Goal: Information Seeking & Learning: Learn about a topic

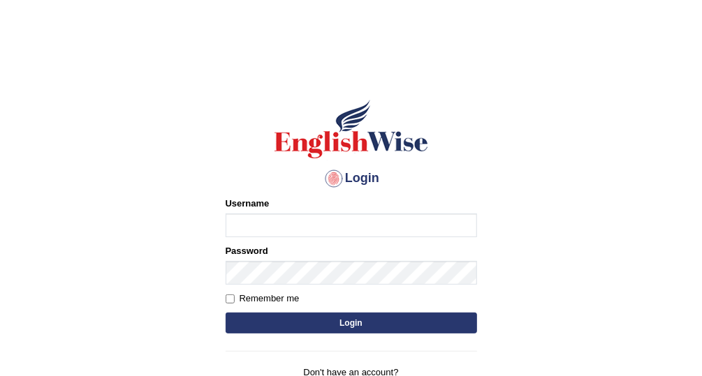
type input "Afreen11"
click at [376, 324] on button "Login" at bounding box center [351, 323] width 251 height 21
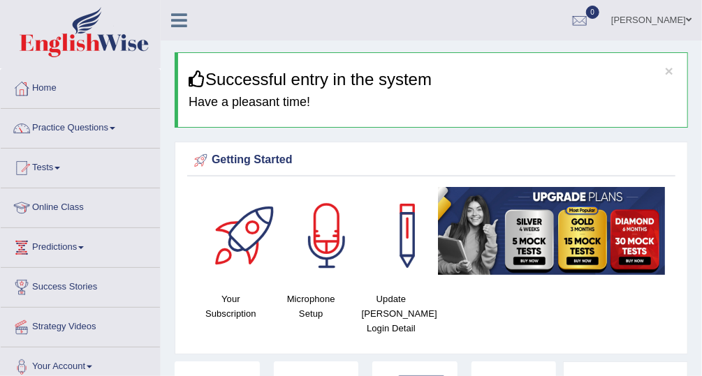
click at [50, 170] on link "Tests" at bounding box center [80, 166] width 159 height 35
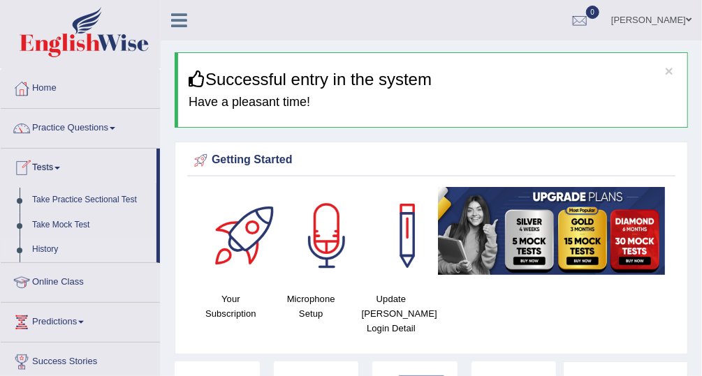
click at [88, 256] on link "History" at bounding box center [91, 249] width 131 height 25
click at [59, 244] on link "History" at bounding box center [91, 249] width 131 height 25
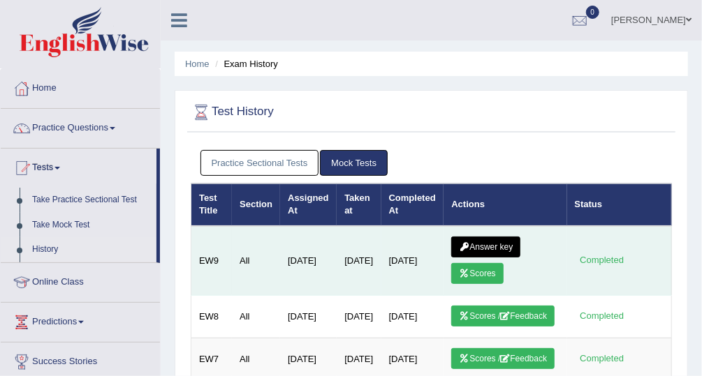
click at [475, 239] on link "Answer key" at bounding box center [485, 247] width 69 height 21
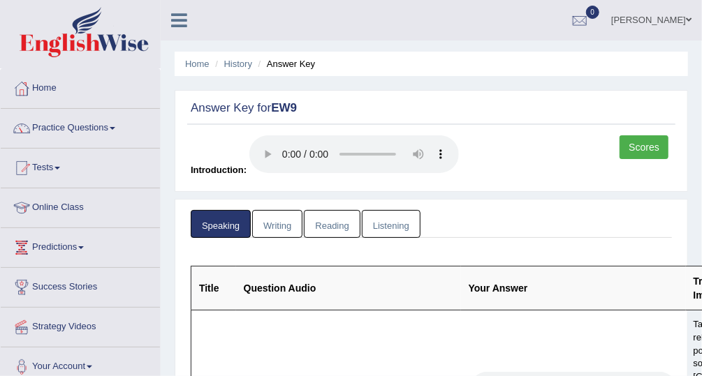
click at [344, 234] on link "Reading" at bounding box center [332, 224] width 56 height 29
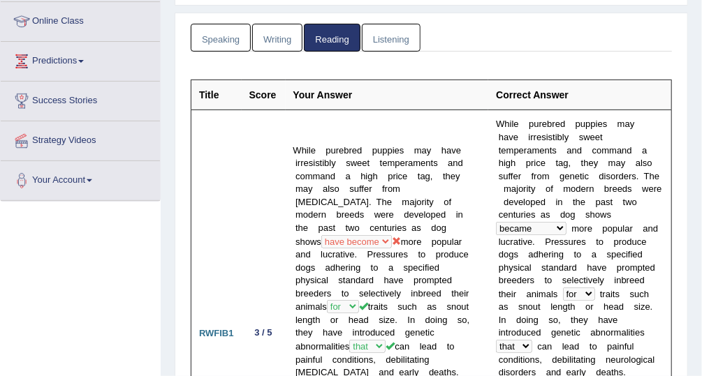
scroll to position [186, 0]
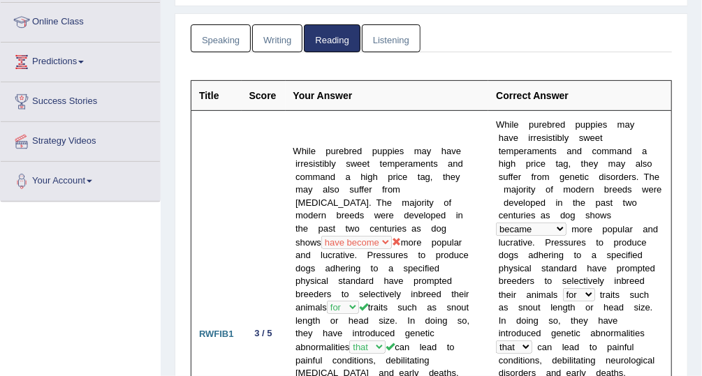
click at [286, 47] on link "Writing" at bounding box center [277, 38] width 50 height 29
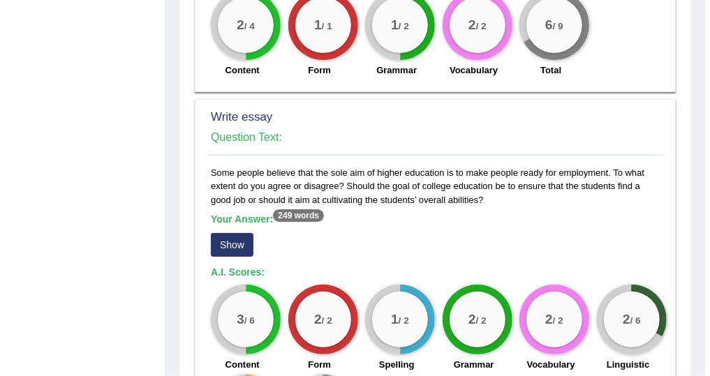
scroll to position [1142, 0]
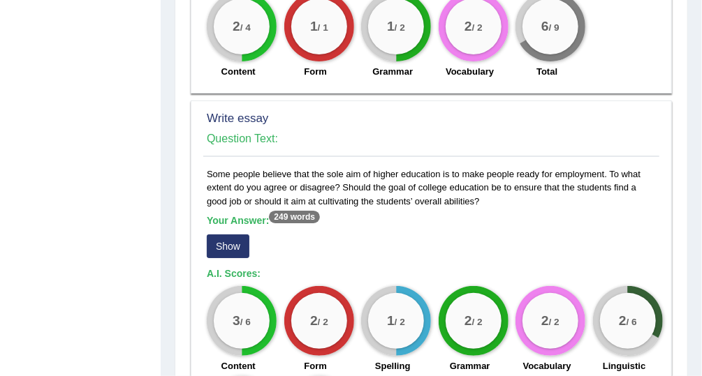
click at [236, 235] on button "Show" at bounding box center [228, 247] width 43 height 24
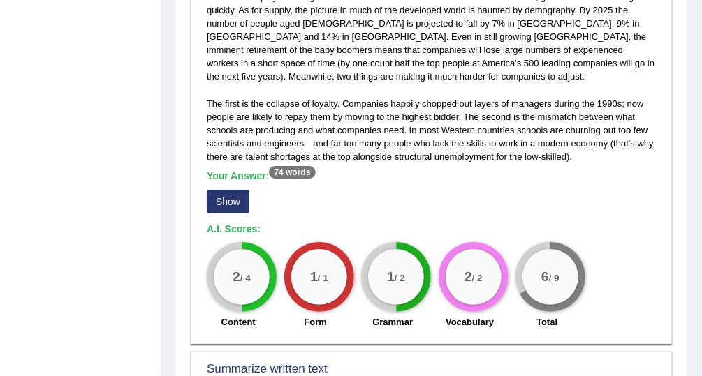
scroll to position [0, 0]
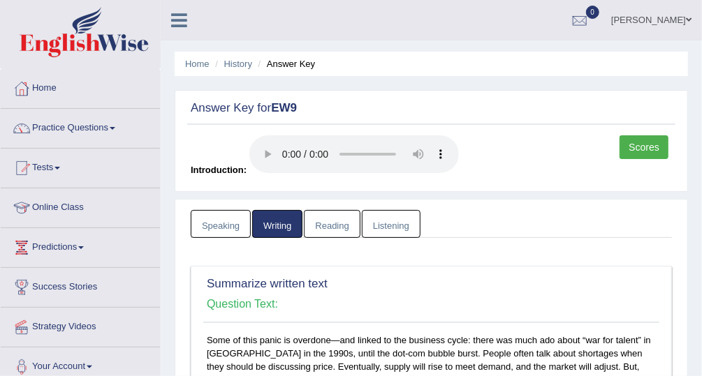
click at [342, 232] on link "Reading" at bounding box center [332, 224] width 56 height 29
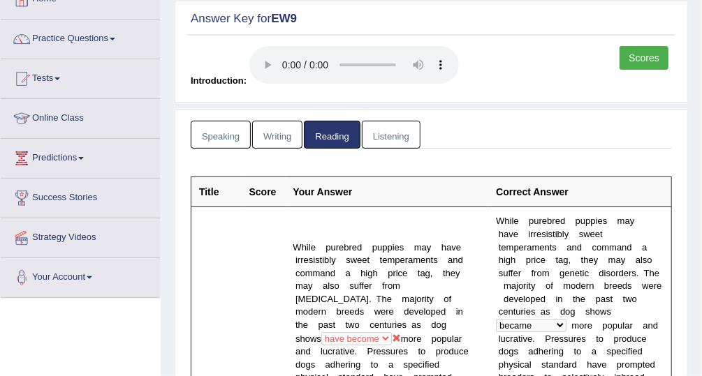
scroll to position [242, 0]
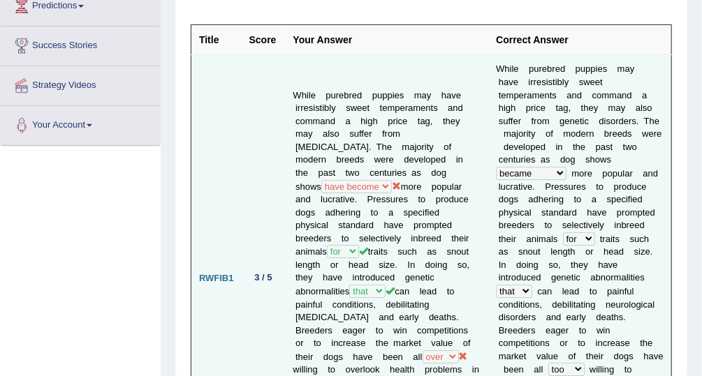
click at [593, 260] on b at bounding box center [590, 265] width 5 height 10
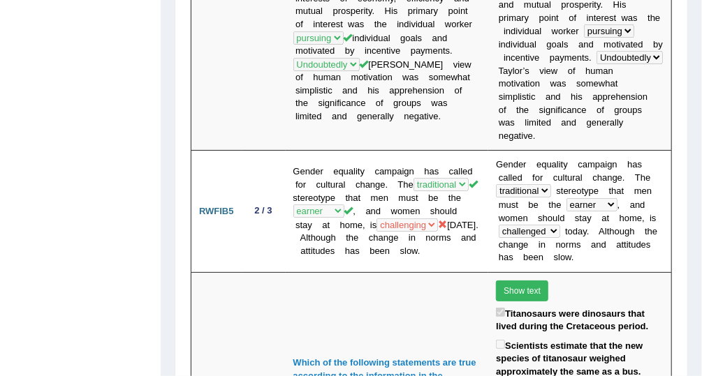
scroll to position [1950, 0]
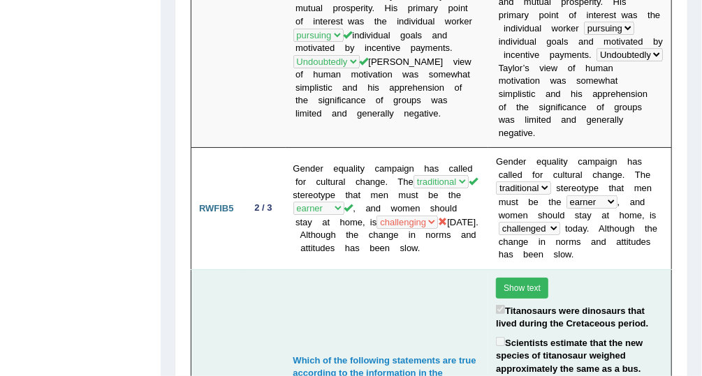
click at [508, 278] on button "Show text" at bounding box center [522, 288] width 52 height 21
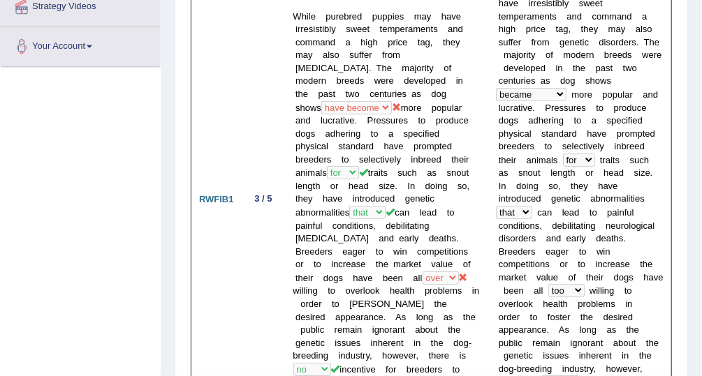
scroll to position [0, 0]
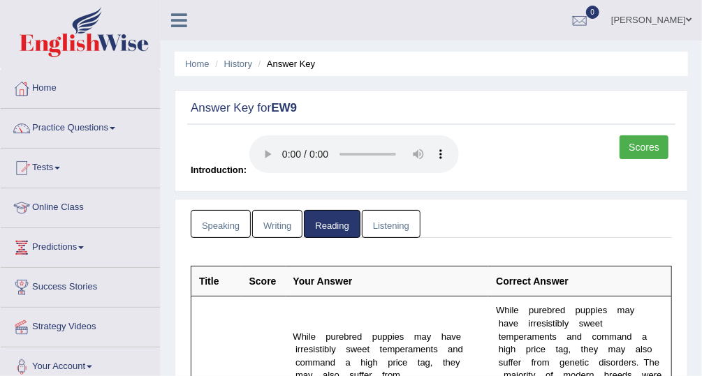
click at [389, 228] on link "Listening" at bounding box center [391, 224] width 59 height 29
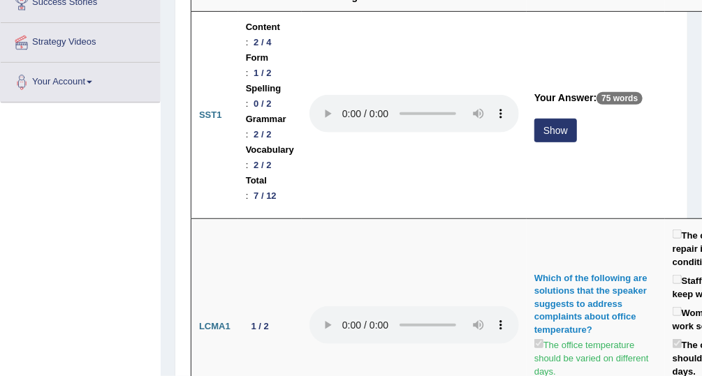
scroll to position [276, 0]
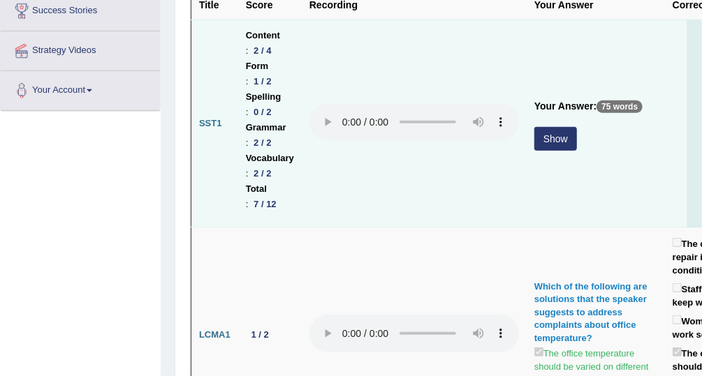
click at [549, 131] on button "Show" at bounding box center [555, 139] width 43 height 24
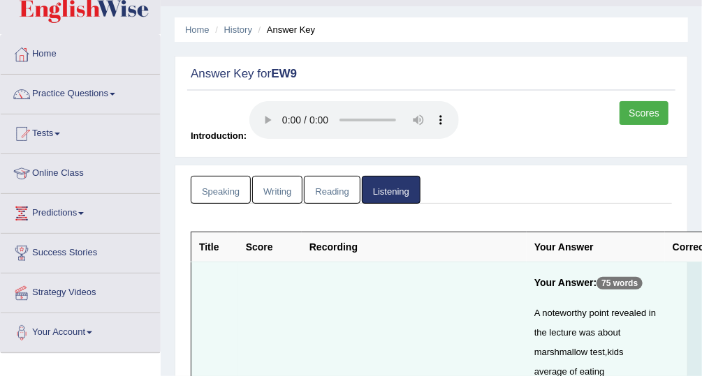
scroll to position [0, 0]
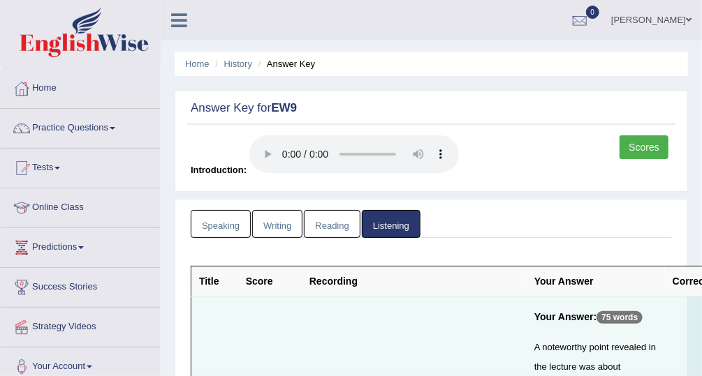
click at [82, 133] on link "Practice Questions" at bounding box center [80, 126] width 159 height 35
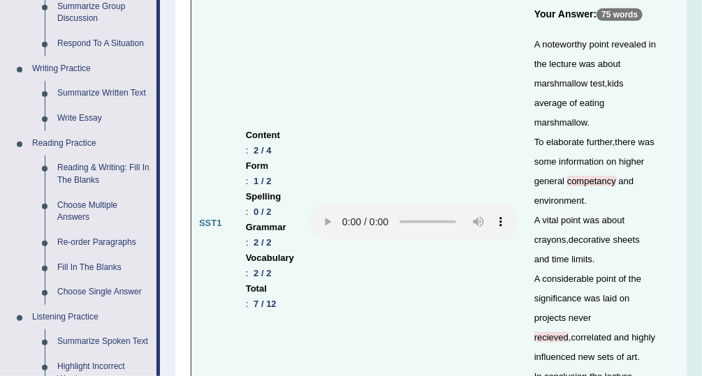
scroll to position [302, 0]
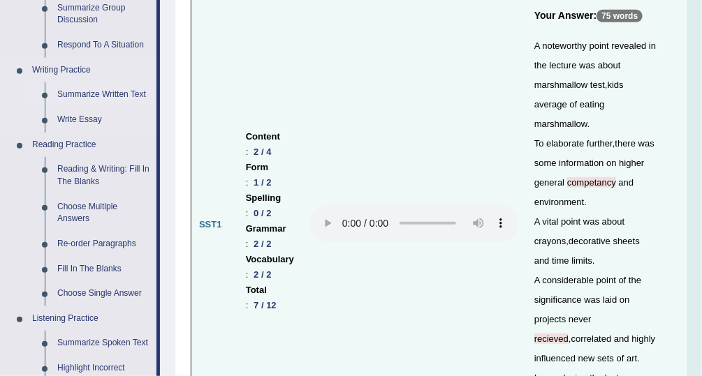
click at [108, 92] on link "Summarize Written Text" at bounding box center [103, 94] width 105 height 25
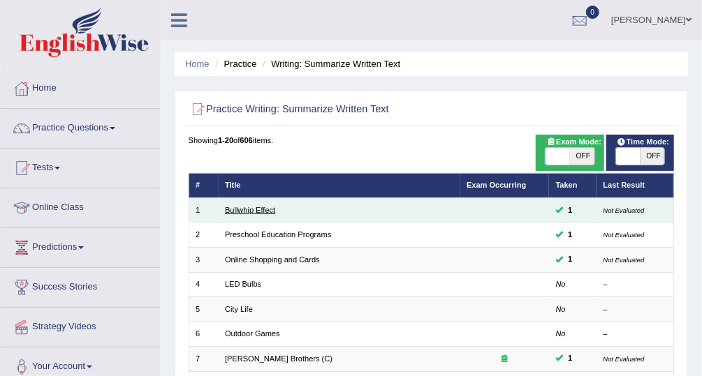
click at [269, 211] on link "Bullwhip Effect" at bounding box center [250, 210] width 50 height 8
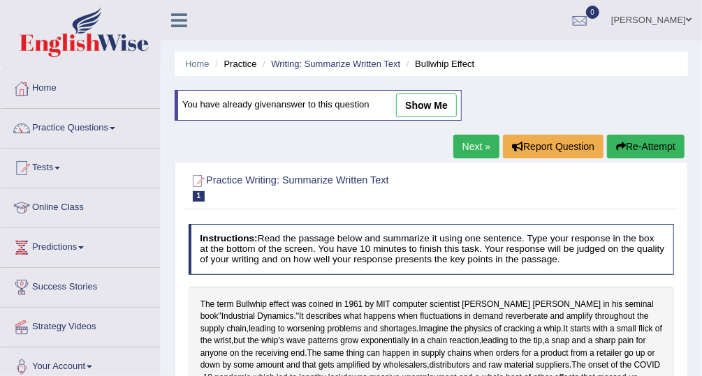
click at [97, 125] on link "Practice Questions" at bounding box center [80, 126] width 159 height 35
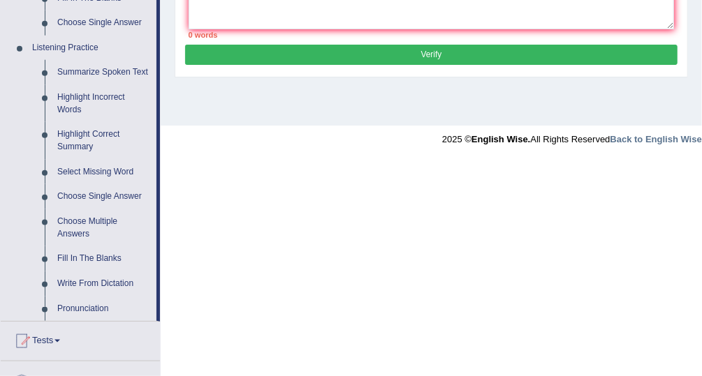
scroll to position [570, 0]
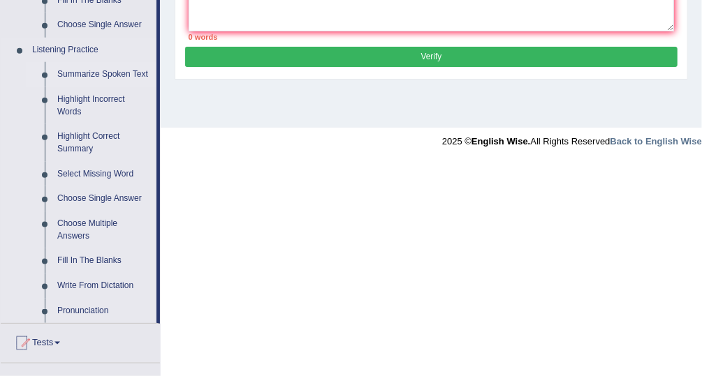
click at [88, 70] on link "Summarize Spoken Text" at bounding box center [103, 74] width 105 height 25
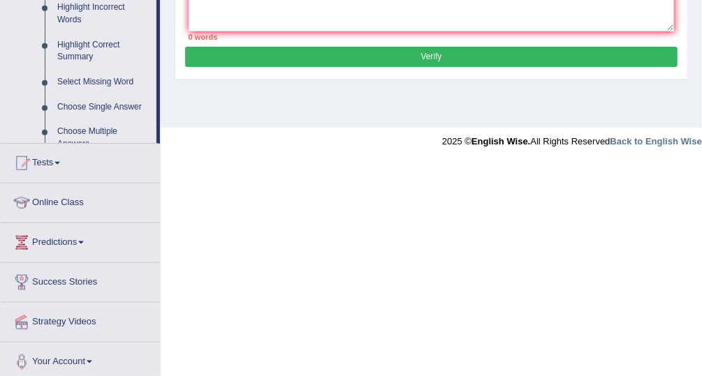
scroll to position [362, 0]
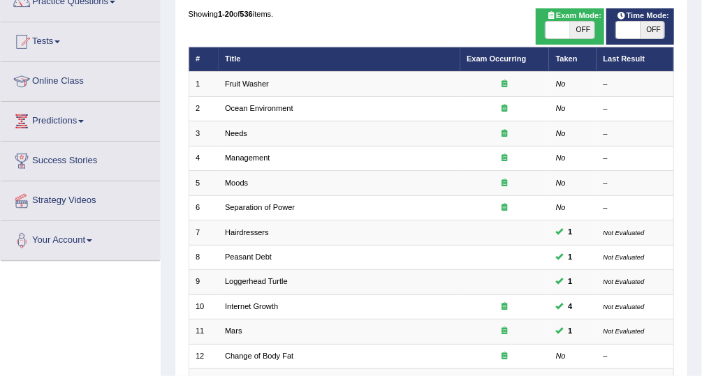
scroll to position [127, 0]
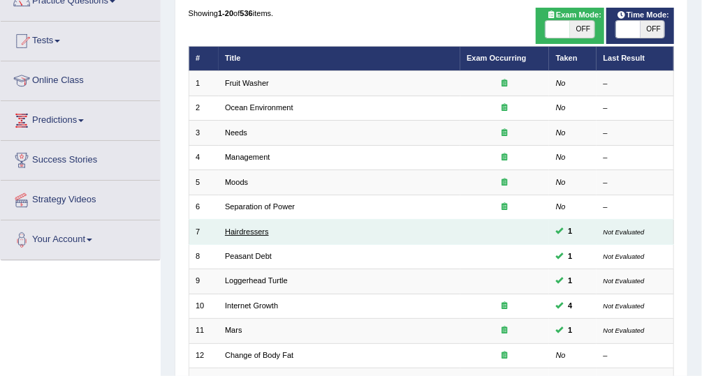
click at [239, 231] on link "Hairdressers" at bounding box center [247, 232] width 44 height 8
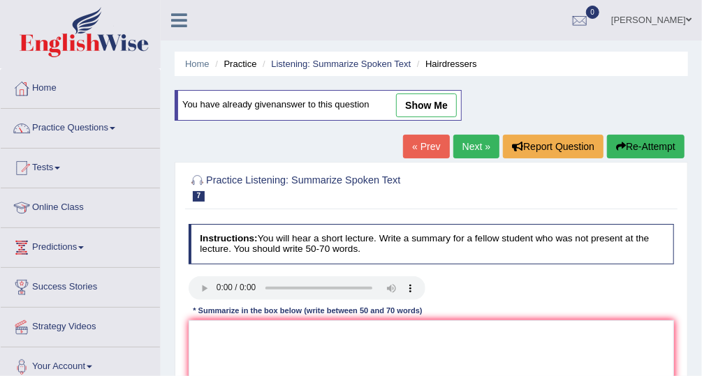
click at [75, 125] on link "Practice Questions" at bounding box center [80, 126] width 159 height 35
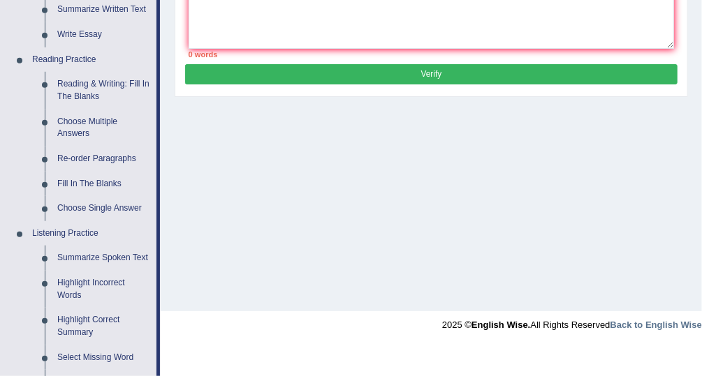
scroll to position [366, 0]
